Goal: Information Seeking & Learning: Compare options

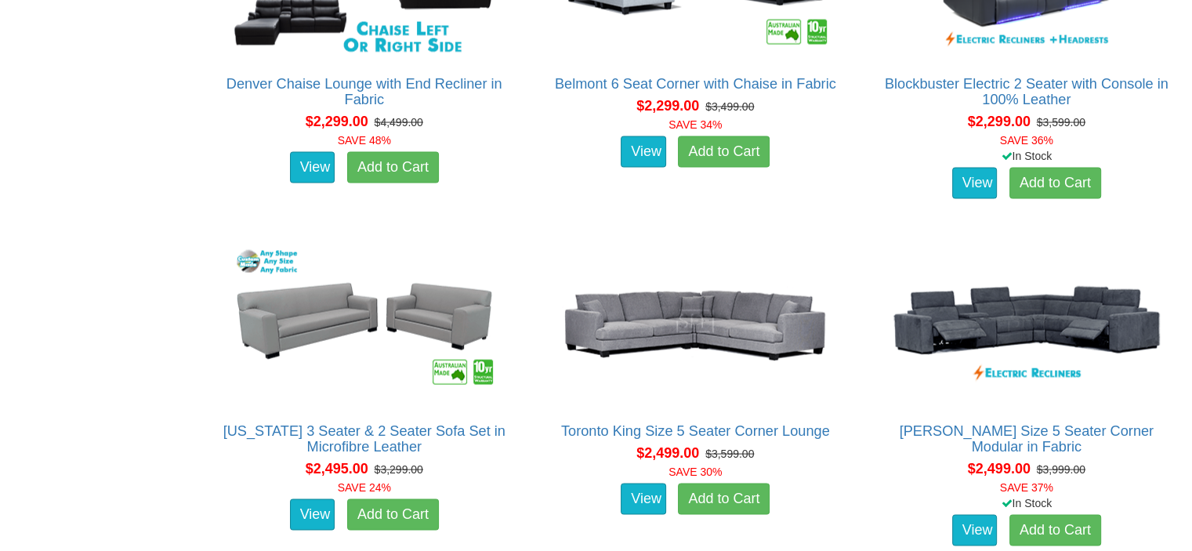
scroll to position [3099, 0]
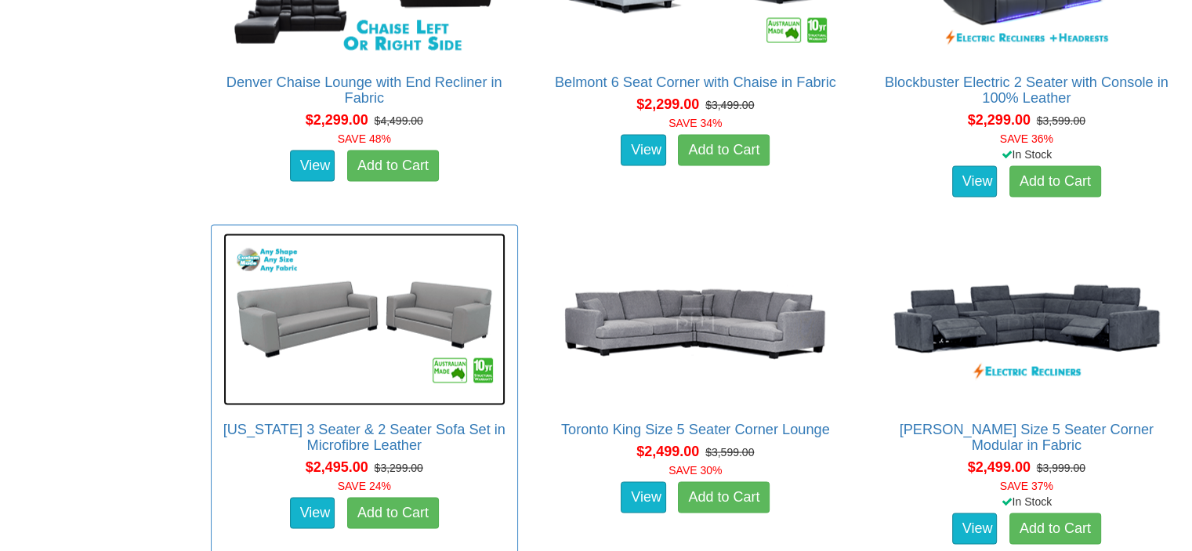
click at [426, 309] on img at bounding box center [364, 319] width 282 height 172
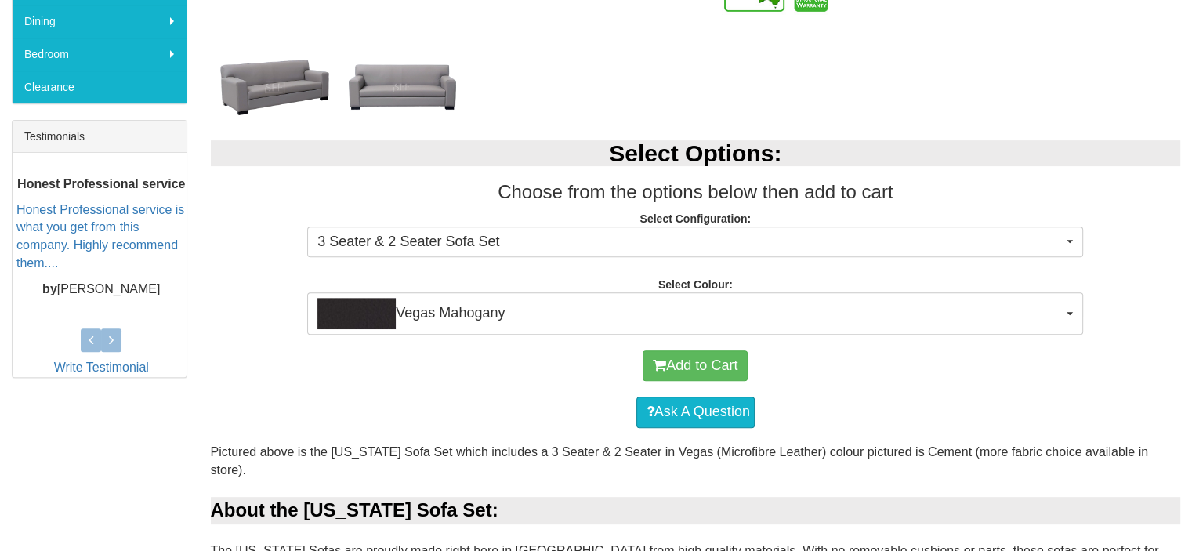
scroll to position [627, 0]
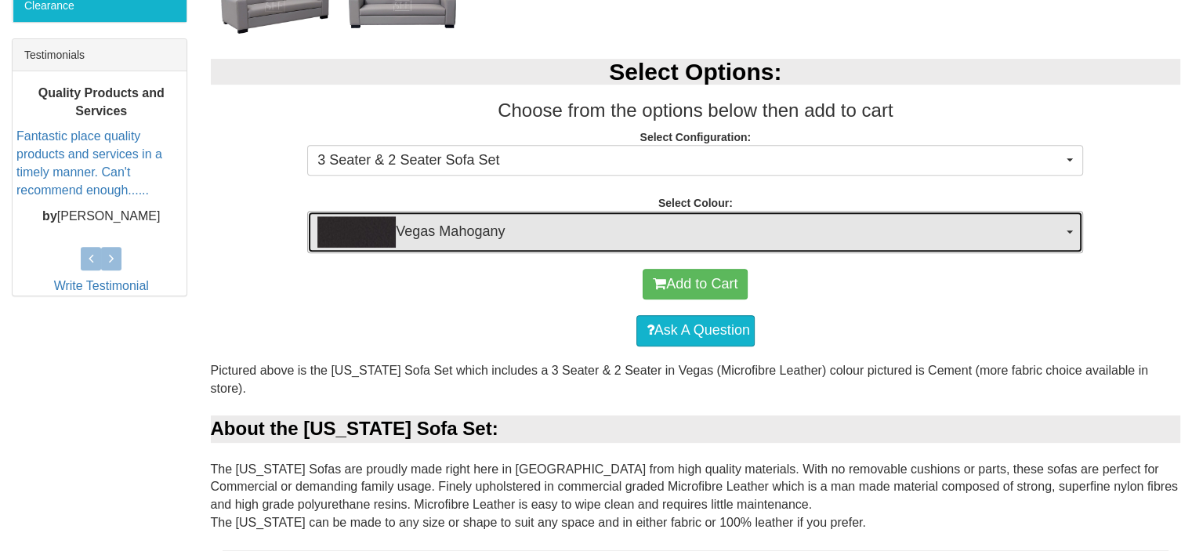
click at [1069, 233] on button "Vegas Mahogany" at bounding box center [695, 232] width 776 height 42
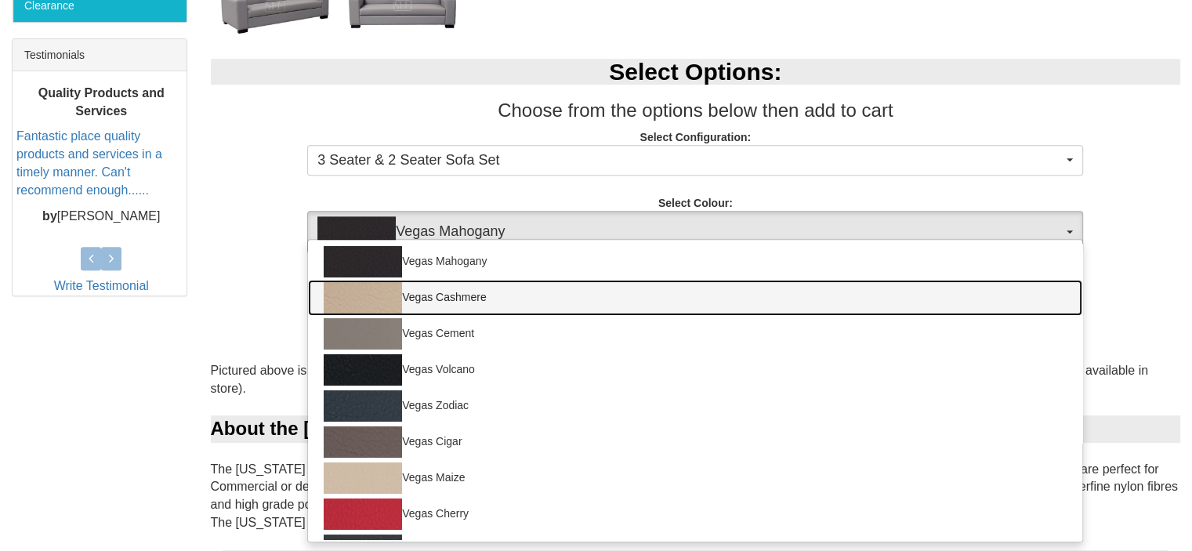
click at [377, 295] on img at bounding box center [363, 297] width 78 height 31
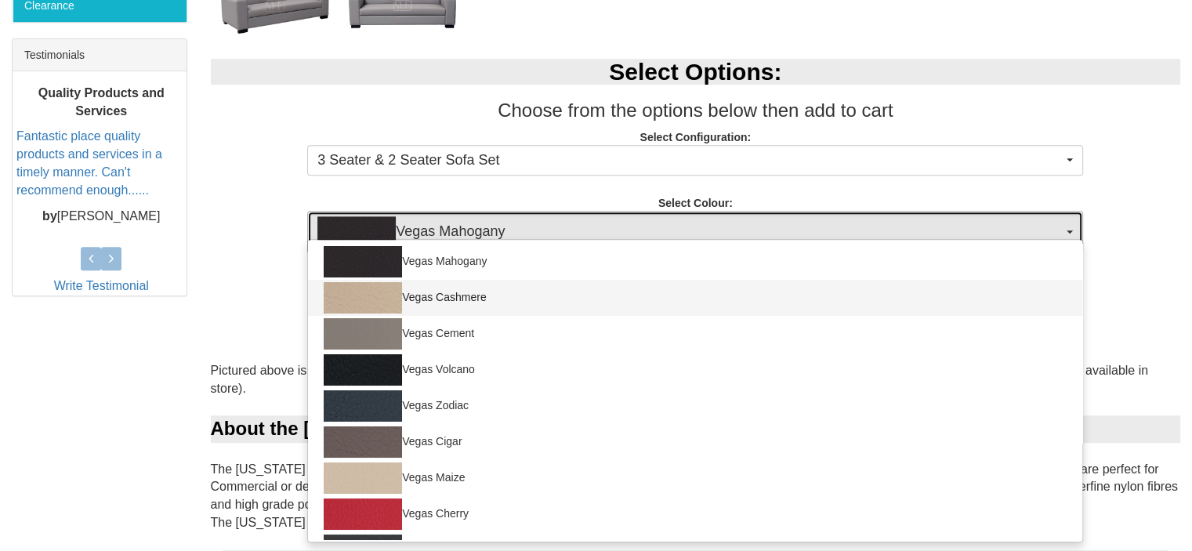
select select "1465"
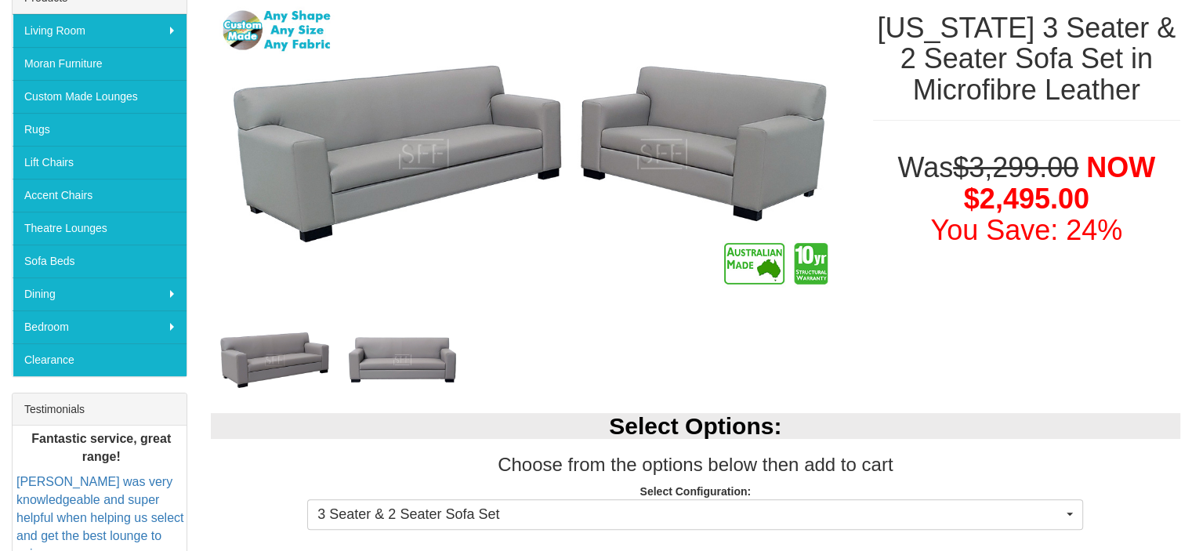
scroll to position [235, 0]
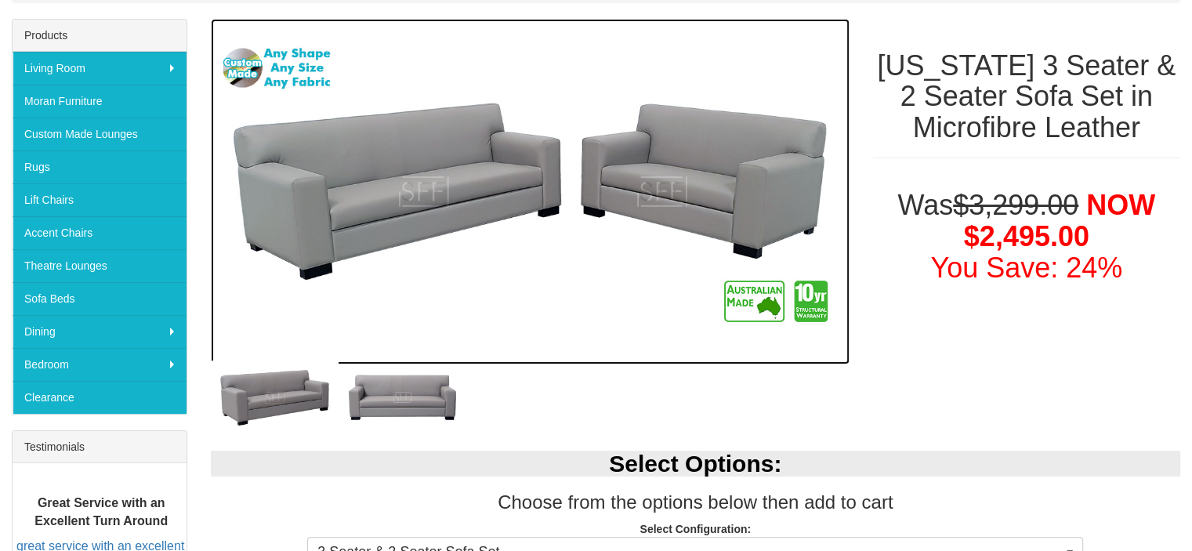
click at [662, 175] on img at bounding box center [530, 191] width 638 height 345
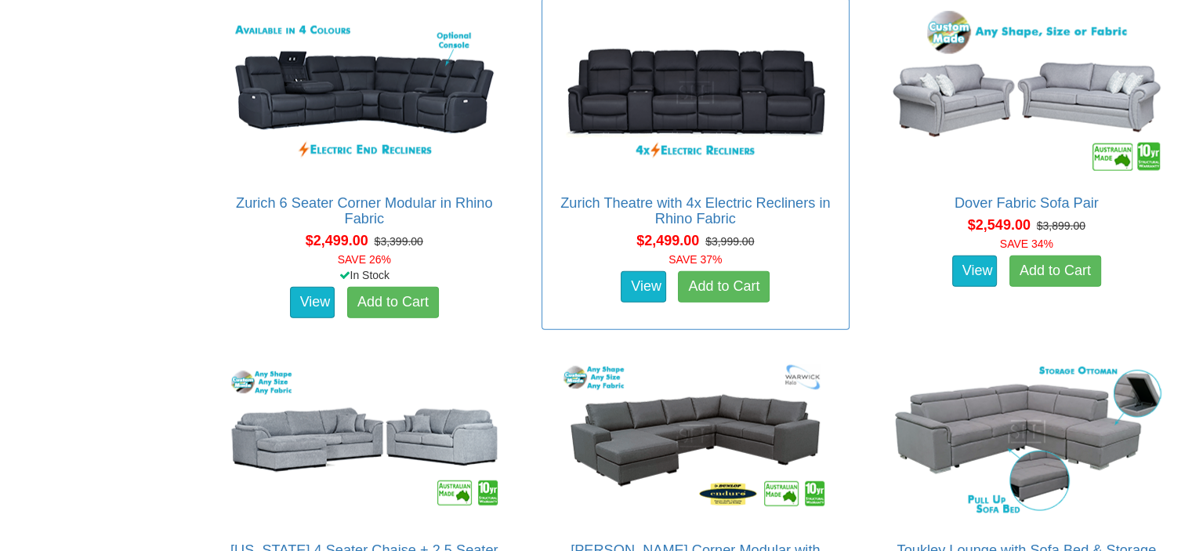
scroll to position [3647, 0]
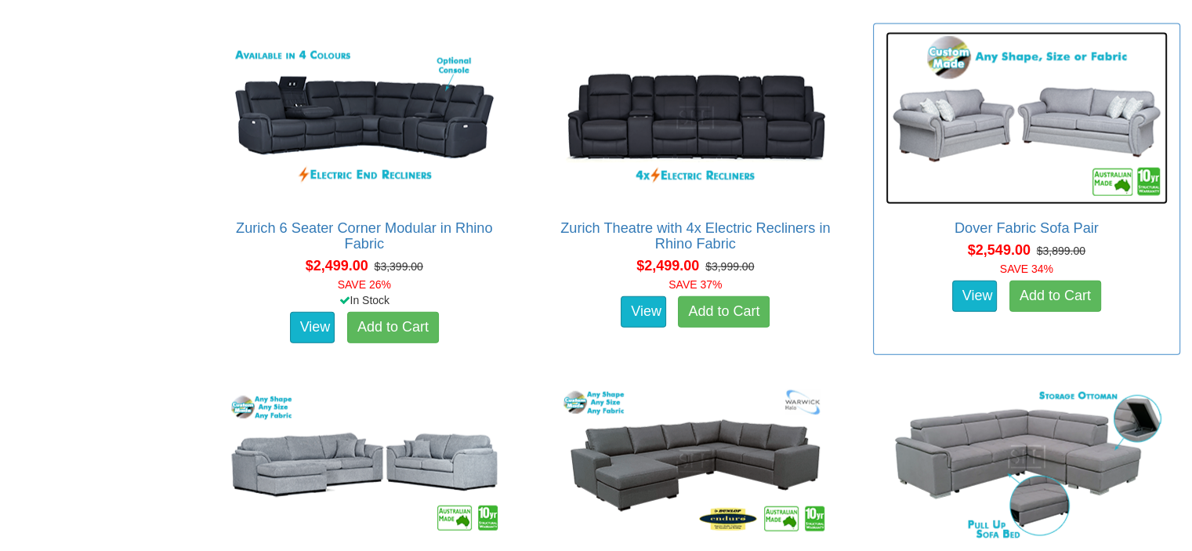
click at [1007, 149] on img at bounding box center [1026, 118] width 282 height 172
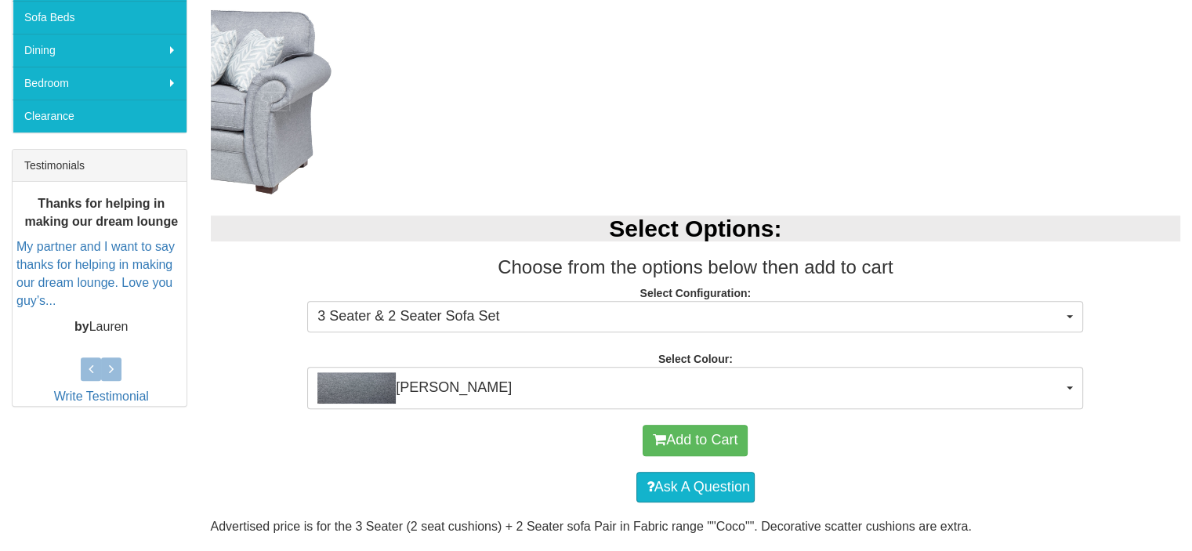
scroll to position [548, 0]
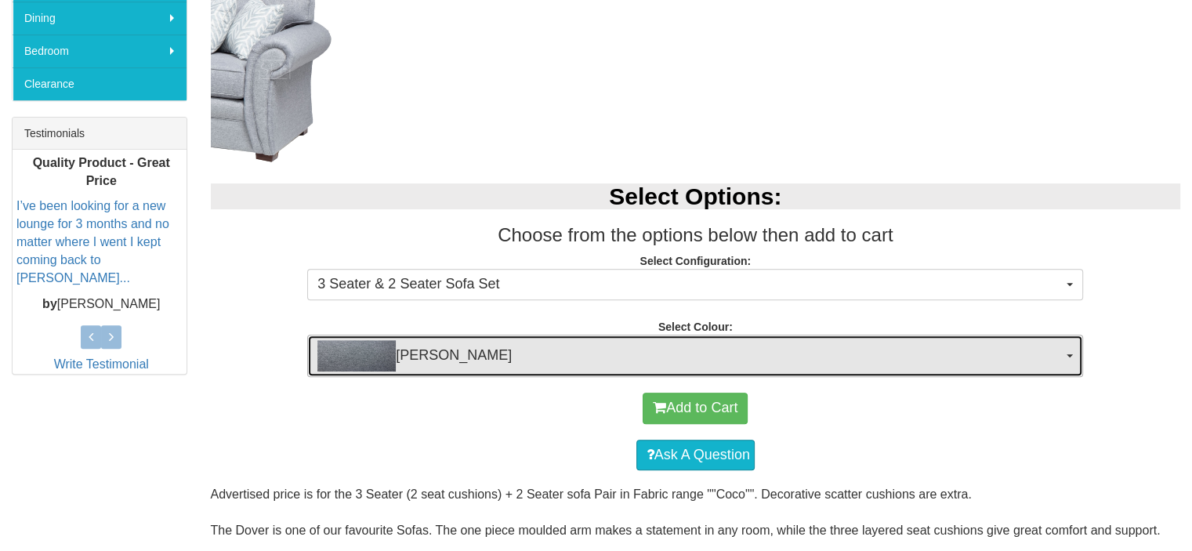
click at [1071, 356] on button "Coco Slate" at bounding box center [695, 355] width 776 height 42
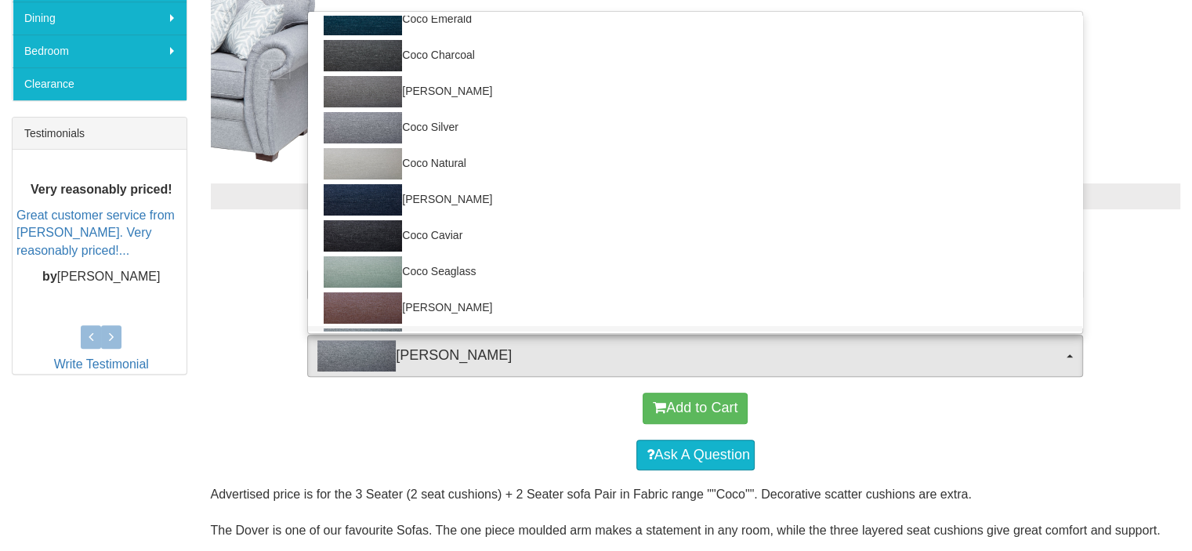
scroll to position [69, 0]
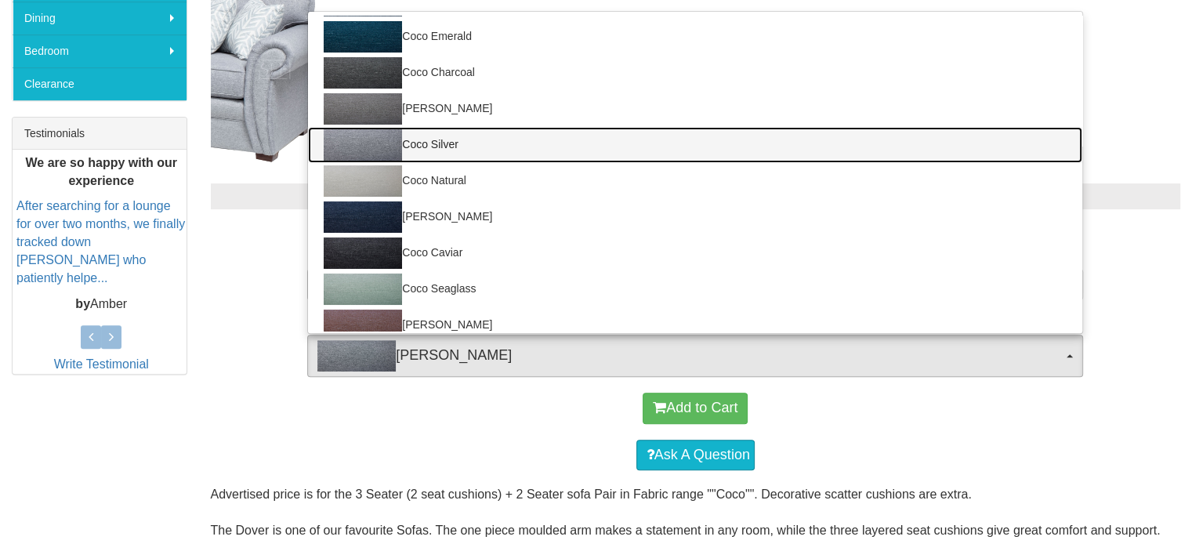
click at [370, 141] on img at bounding box center [363, 144] width 78 height 31
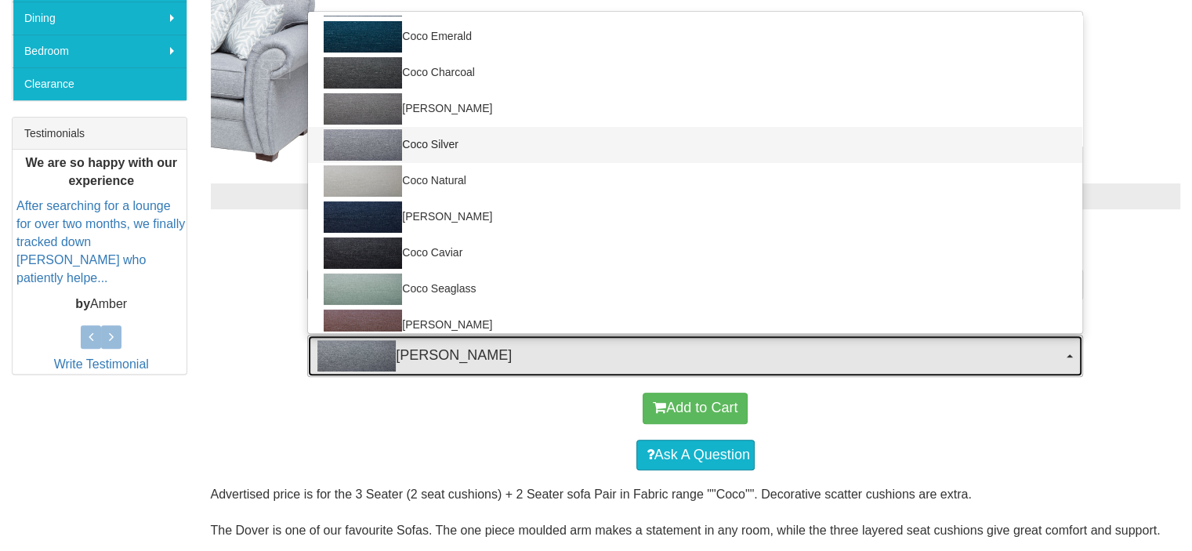
select select "170"
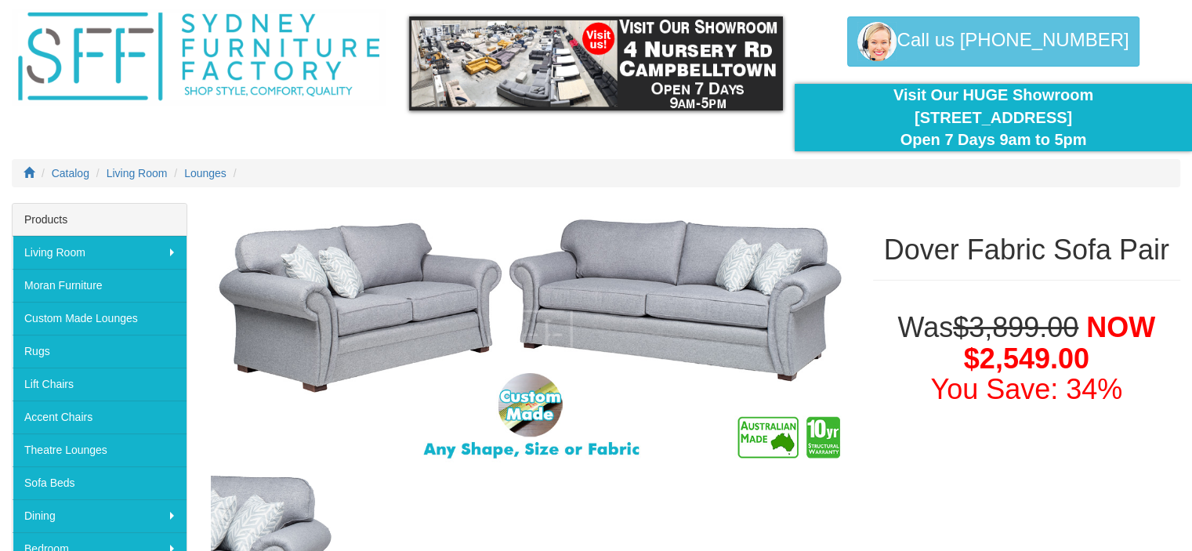
scroll to position [78, 0]
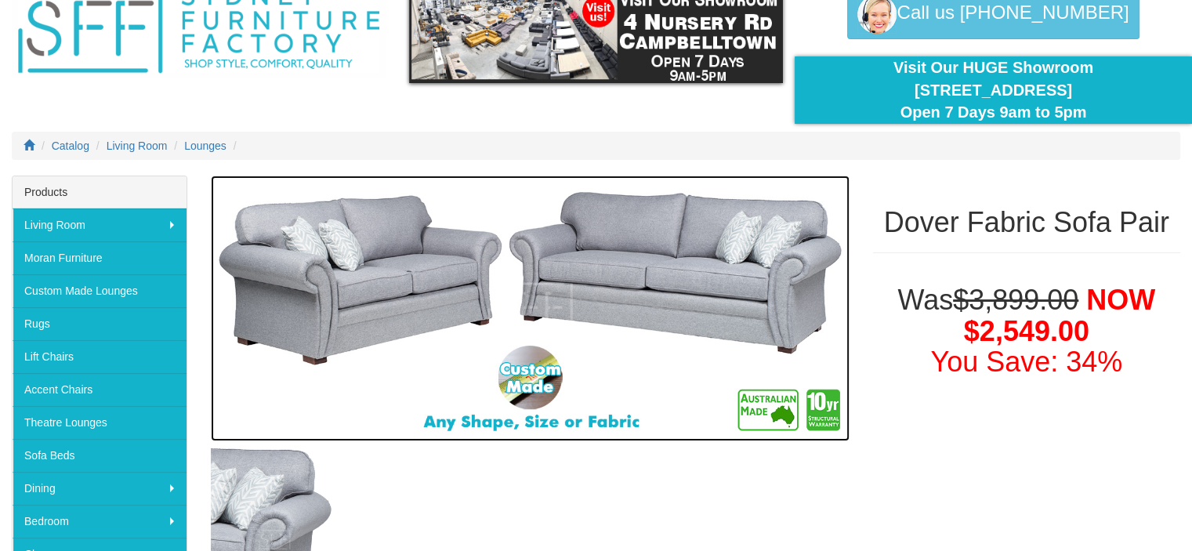
click at [602, 289] on img at bounding box center [530, 308] width 638 height 266
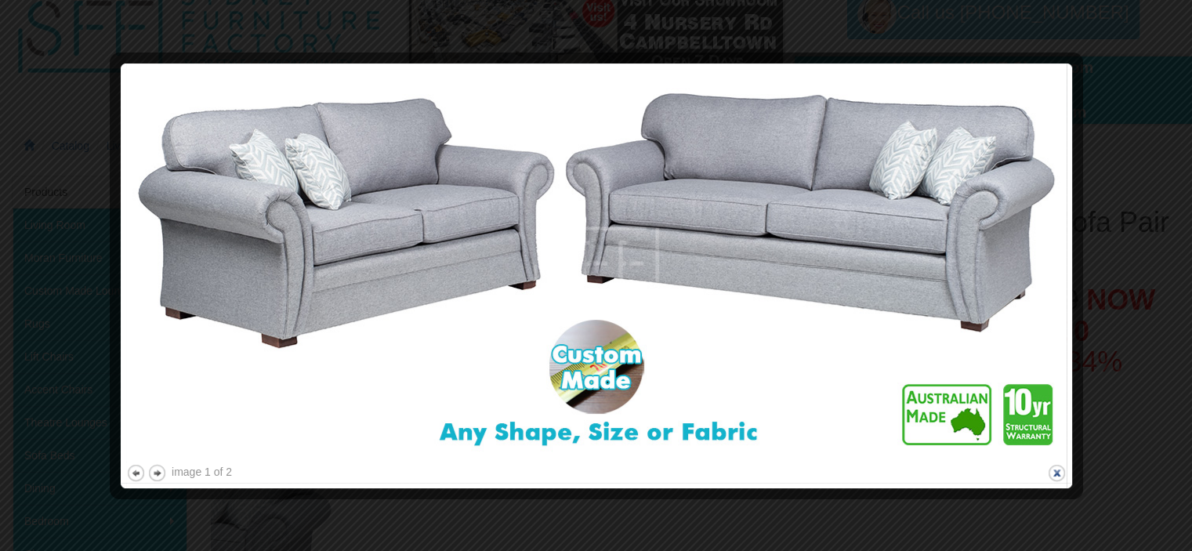
click at [1055, 470] on button "close" at bounding box center [1057, 473] width 20 height 20
